Goal: Task Accomplishment & Management: Manage account settings

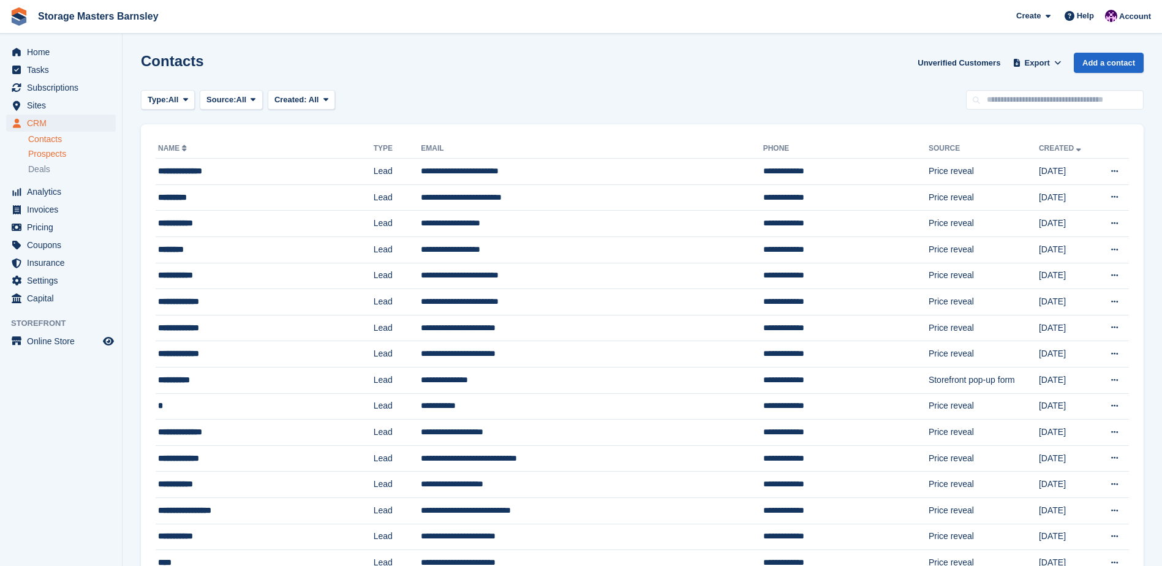
click at [77, 151] on div "Prospects" at bounding box center [72, 154] width 88 height 12
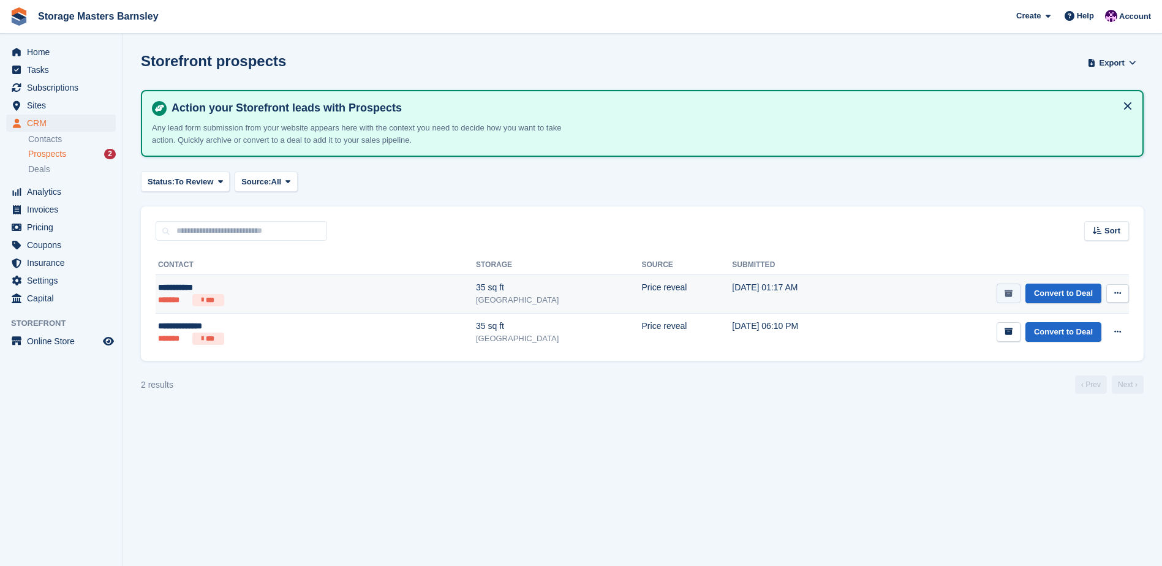
click at [1015, 295] on button "submit" at bounding box center [1008, 294] width 24 height 20
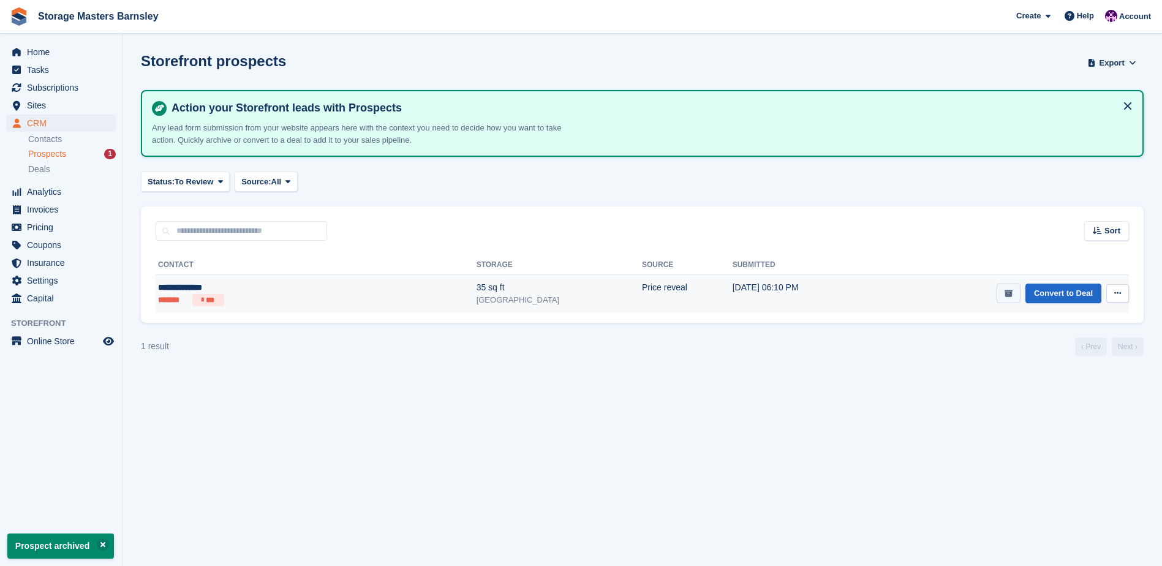
click at [1013, 299] on button "submit" at bounding box center [1008, 294] width 24 height 20
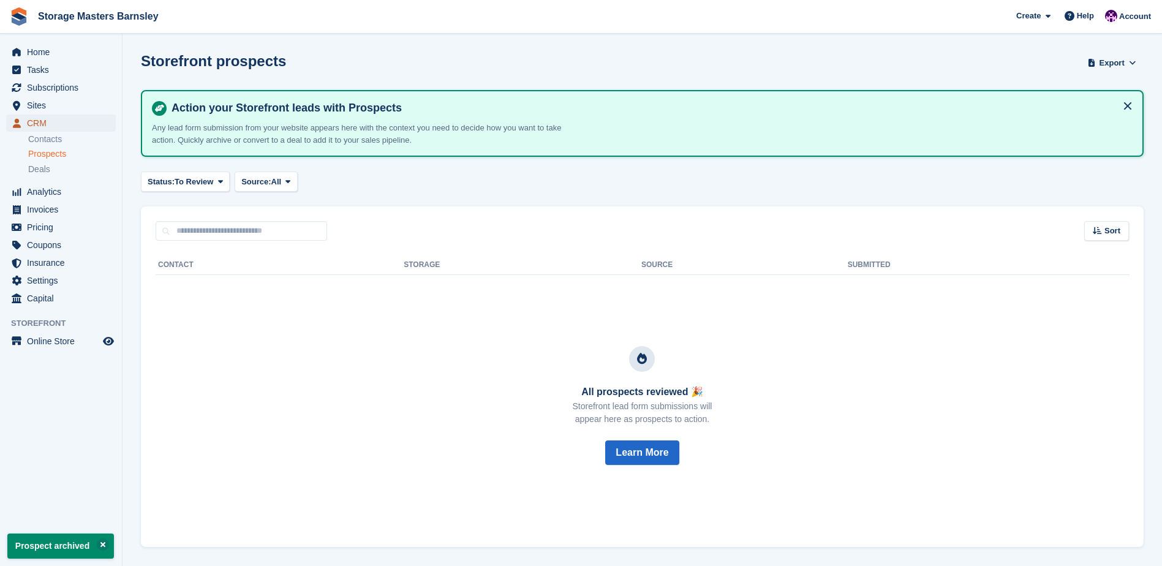
click at [68, 119] on span "CRM" at bounding box center [63, 123] width 73 height 17
